Goal: Use online tool/utility: Use online tool/utility

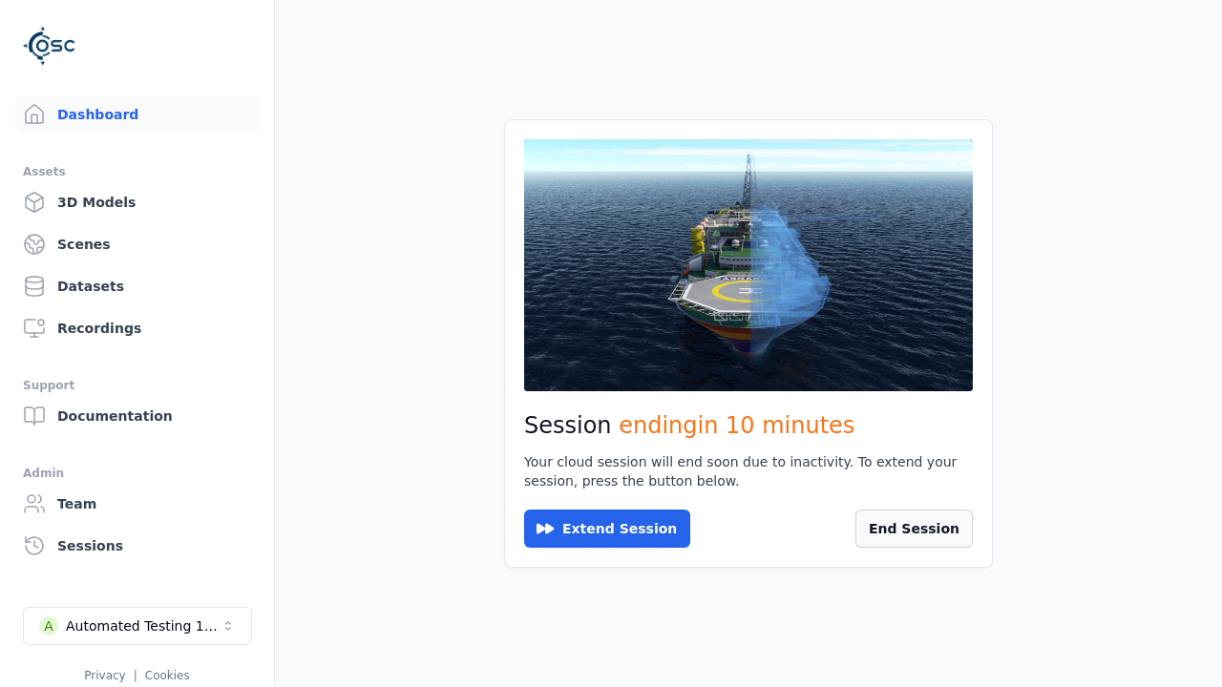
click at [916, 523] on button "End Session" at bounding box center [913, 529] width 117 height 38
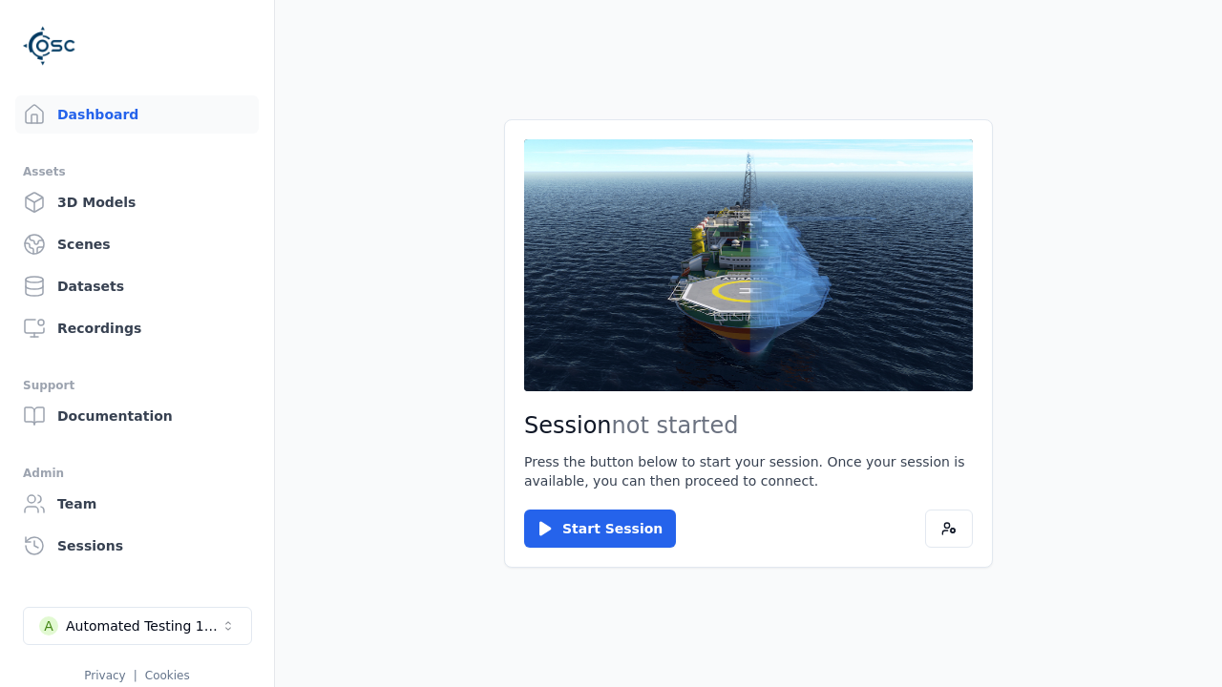
click at [588, 529] on button "Start Session" at bounding box center [600, 529] width 152 height 38
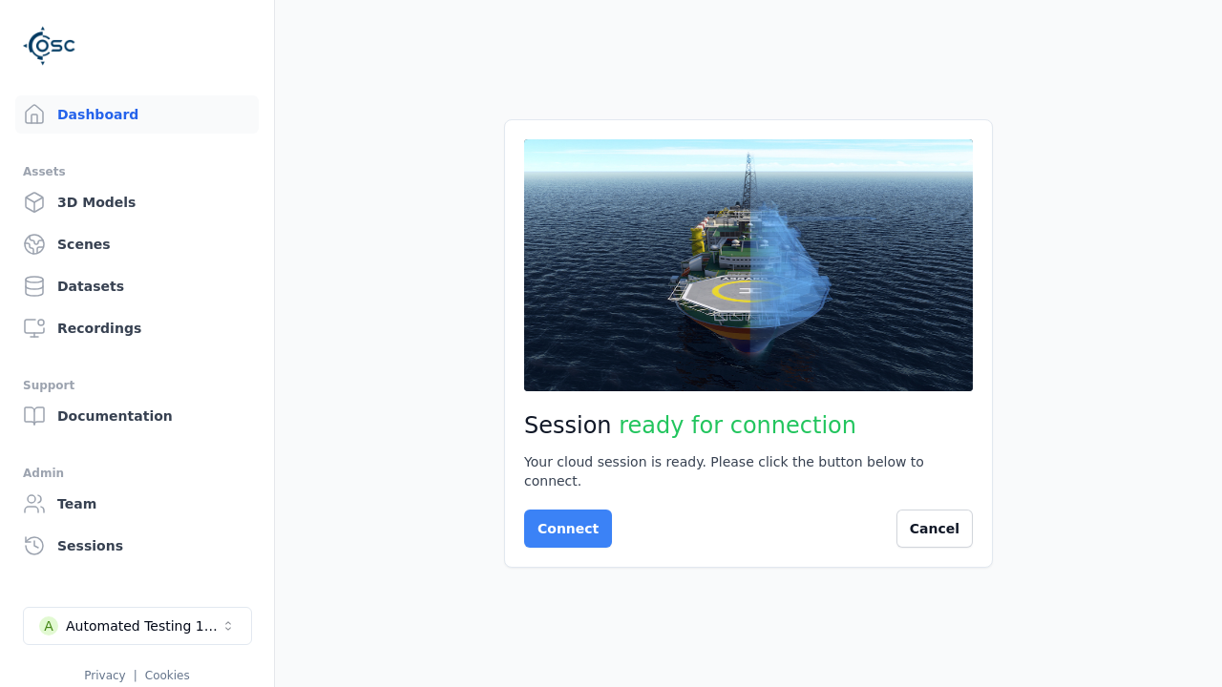
click at [562, 519] on button "Connect" at bounding box center [568, 529] width 88 height 38
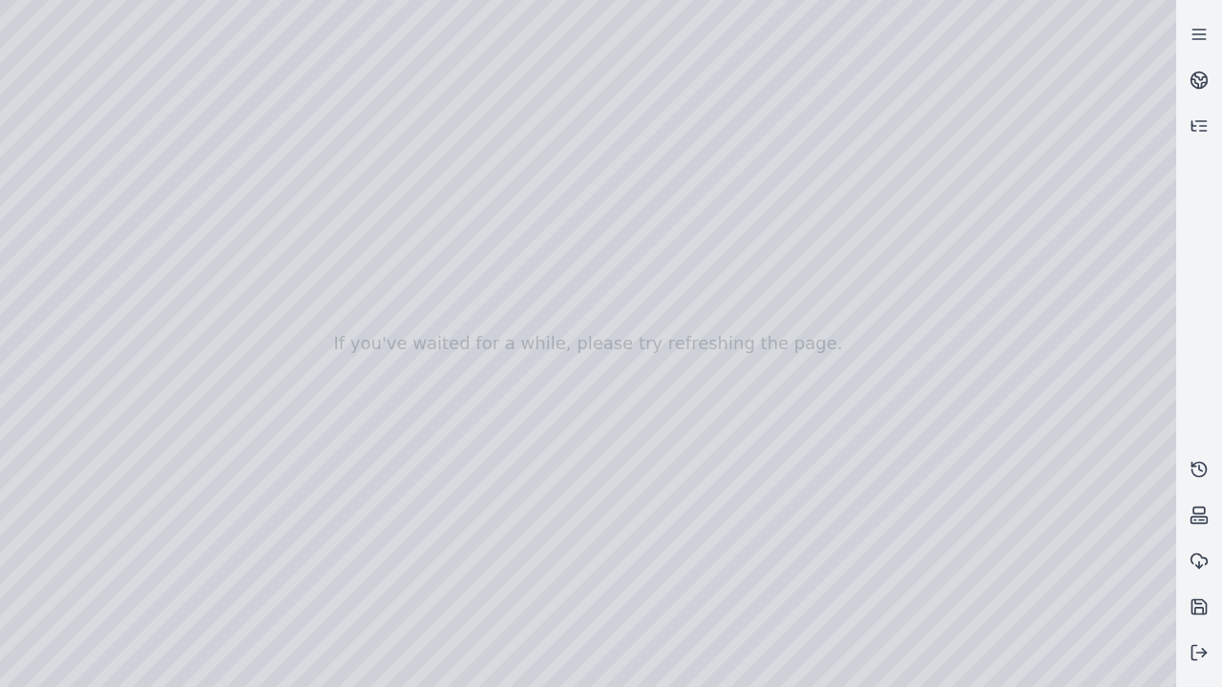
click at [10, 127] on div at bounding box center [588, 343] width 1176 height 687
